Goal: Information Seeking & Learning: Learn about a topic

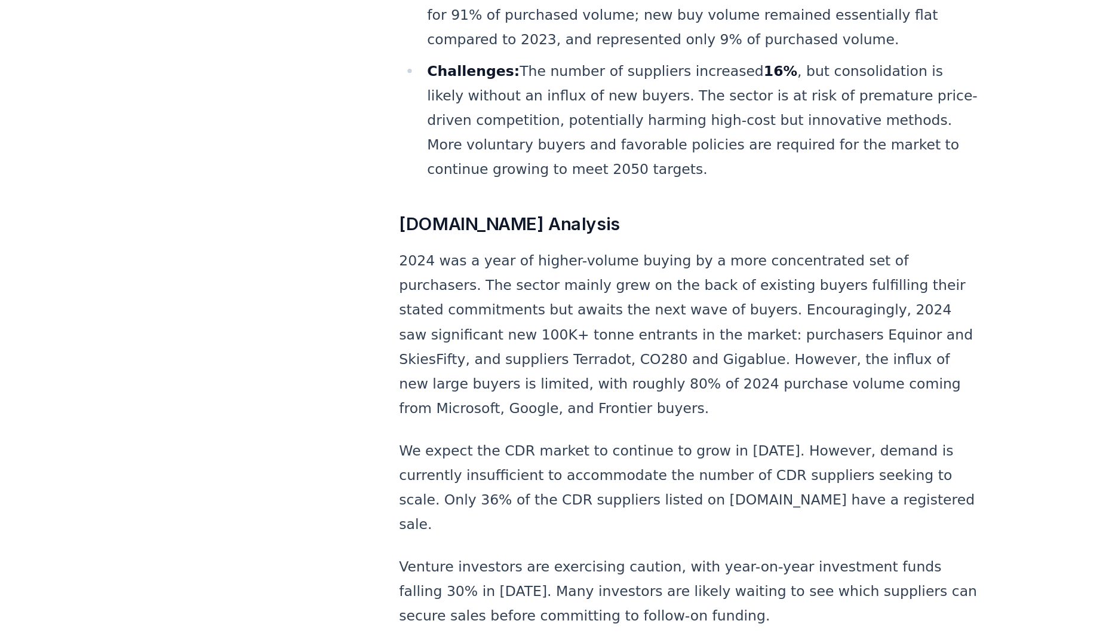
scroll to position [629, 0]
drag, startPoint x: 607, startPoint y: 338, endPoint x: 467, endPoint y: 434, distance: 170.2
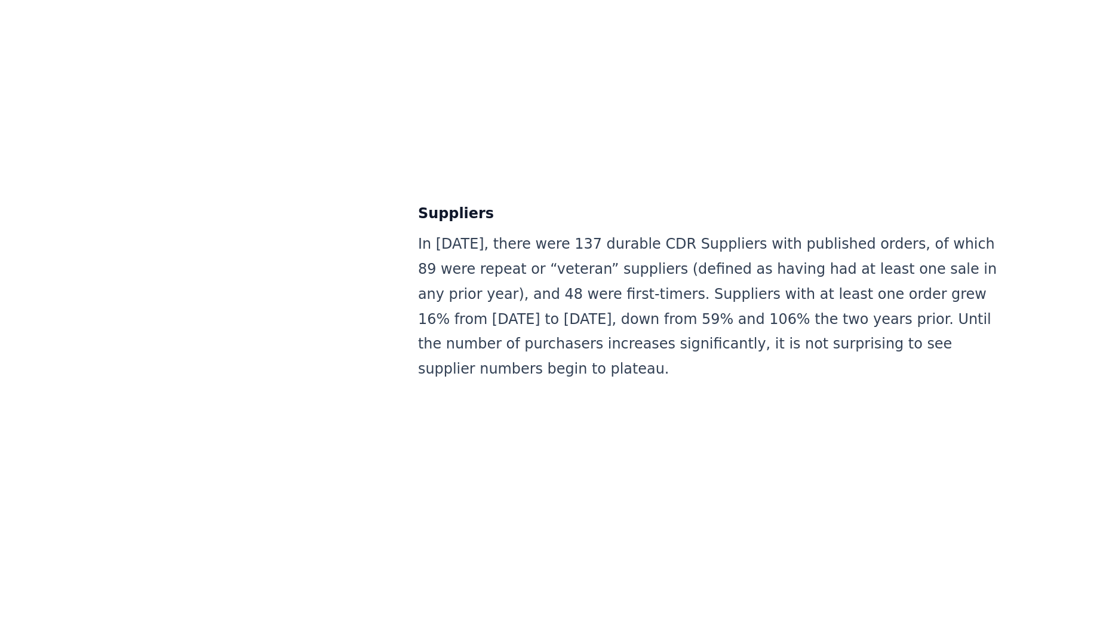
scroll to position [5921, 0]
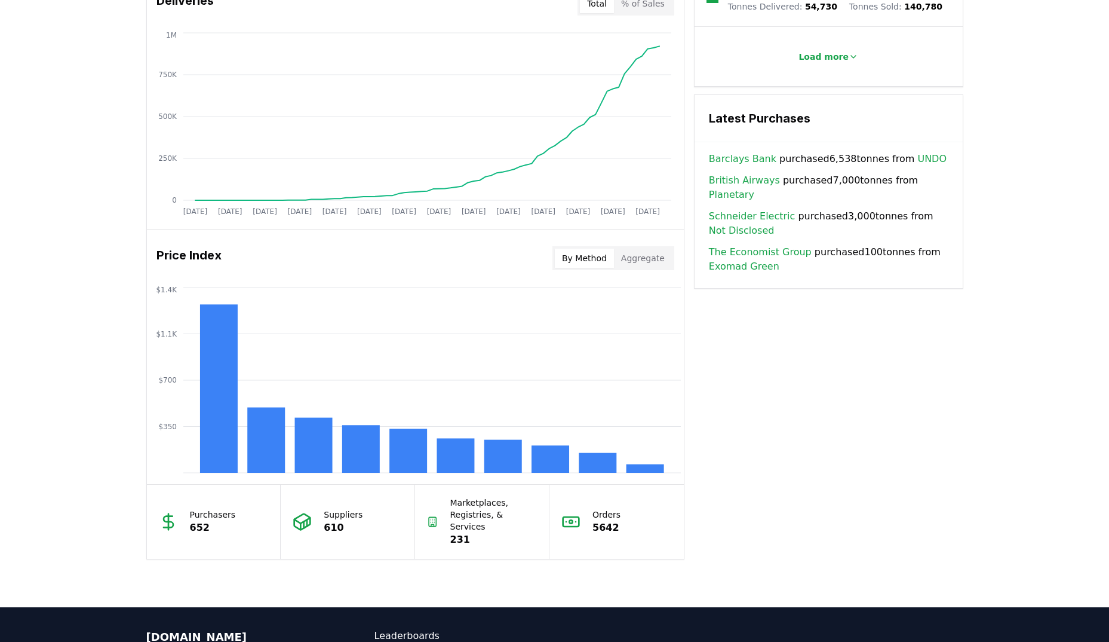
scroll to position [911, 0]
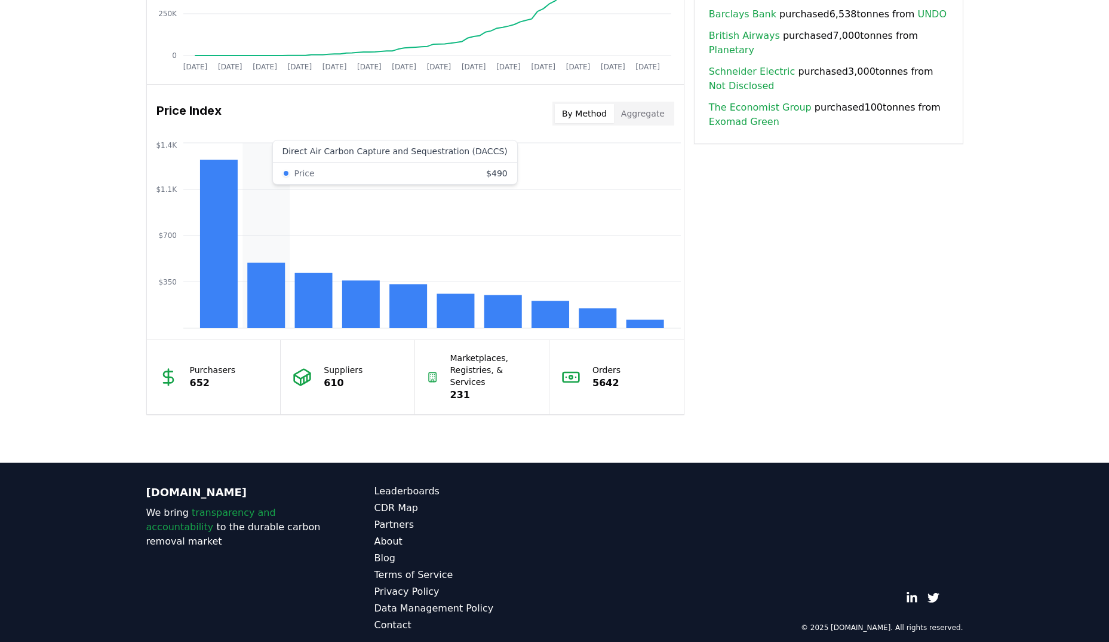
click at [253, 302] on rect at bounding box center [266, 295] width 38 height 65
drag, startPoint x: 253, startPoint y: 302, endPoint x: 262, endPoint y: 300, distance: 8.4
click at [262, 300] on rect at bounding box center [266, 295] width 38 height 65
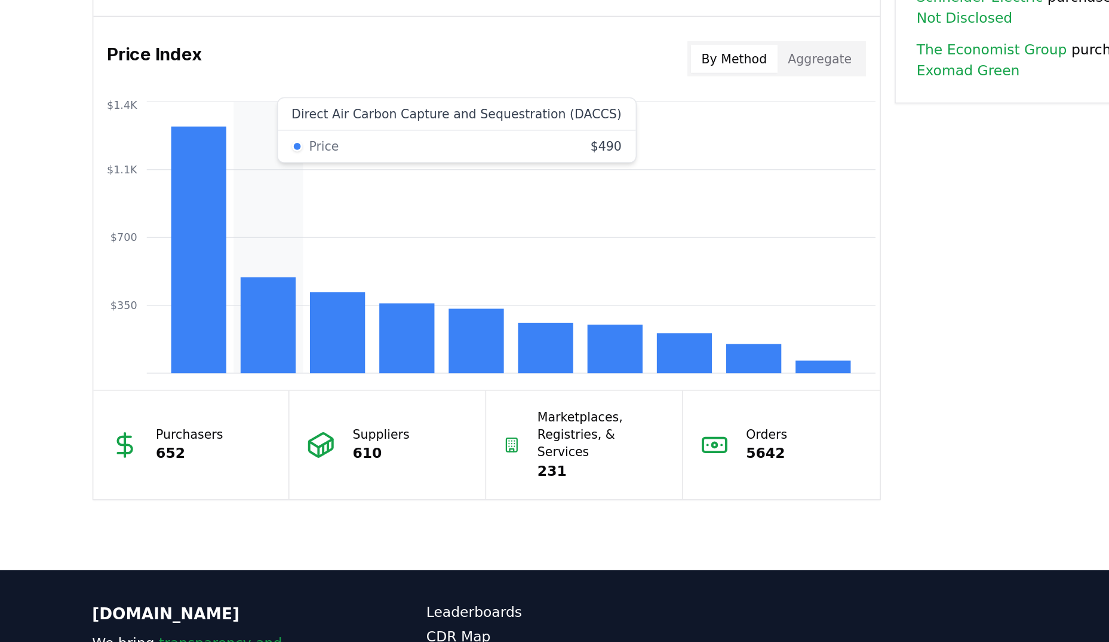
click at [265, 298] on rect at bounding box center [266, 295] width 38 height 65
